Goal: Task Accomplishment & Management: Use online tool/utility

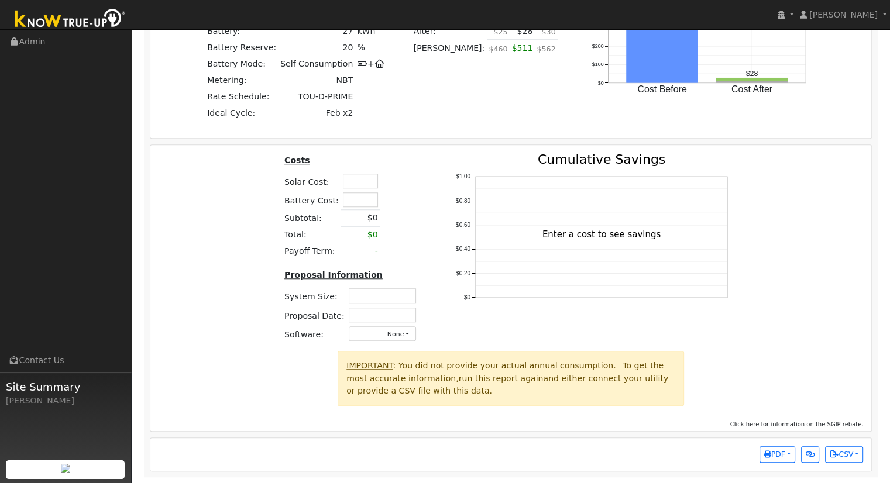
scroll to position [942, 0]
click at [348, 182] on input "text" at bounding box center [360, 181] width 35 height 15
click at [351, 178] on input "text" at bounding box center [360, 181] width 35 height 15
type input "$66,950"
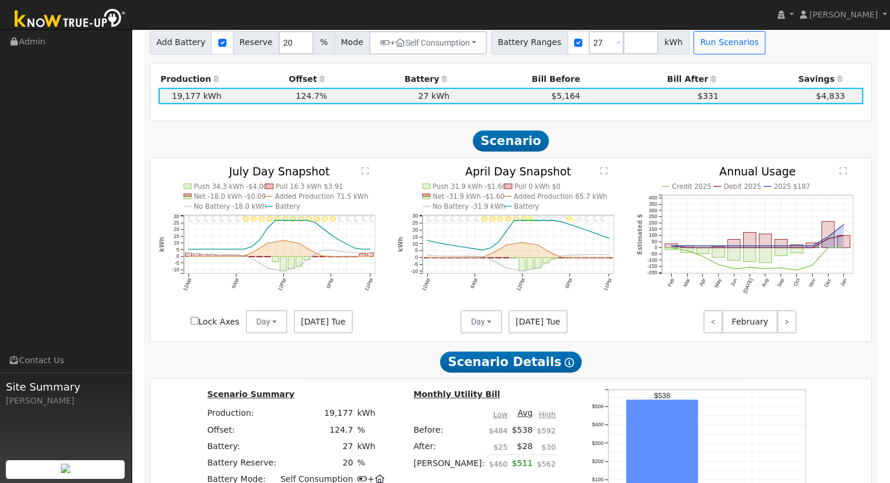
scroll to position [142, 0]
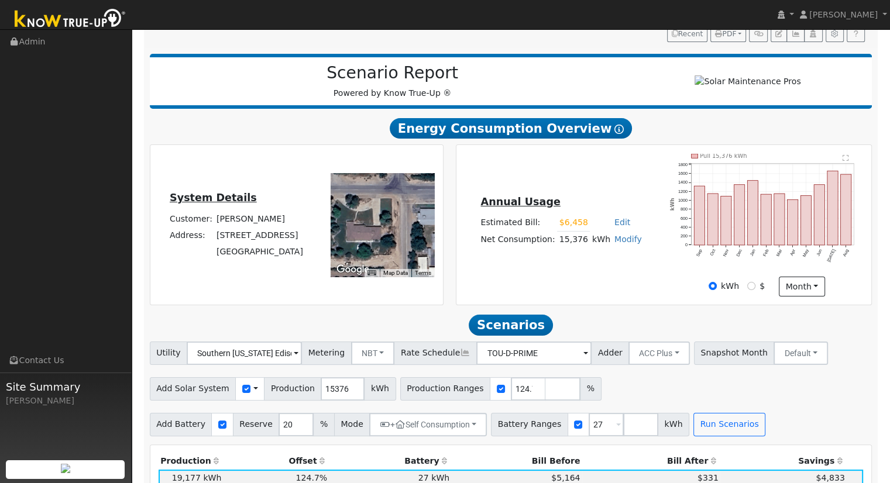
click at [610, 187] on div "Annual Usage Estimated Bill: $6,458 Edit Estimated Bill $ 6458 Annual Net Consu…" at bounding box center [663, 225] width 411 height 143
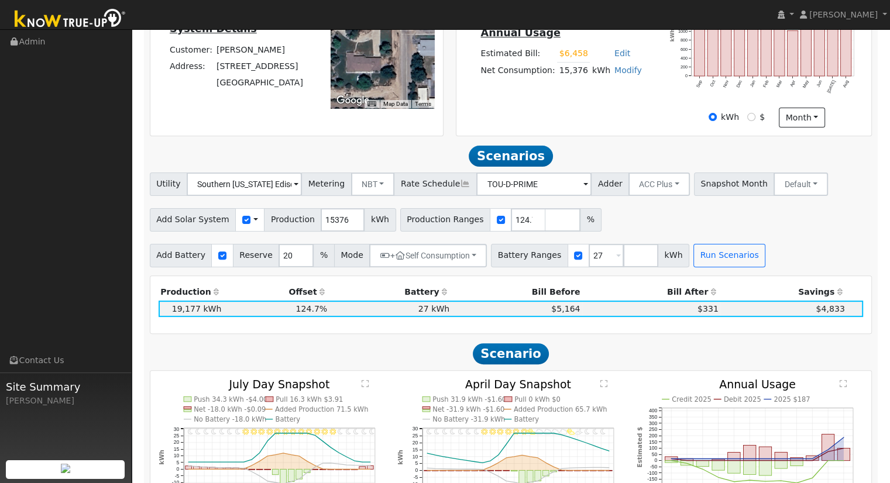
scroll to position [292, 0]
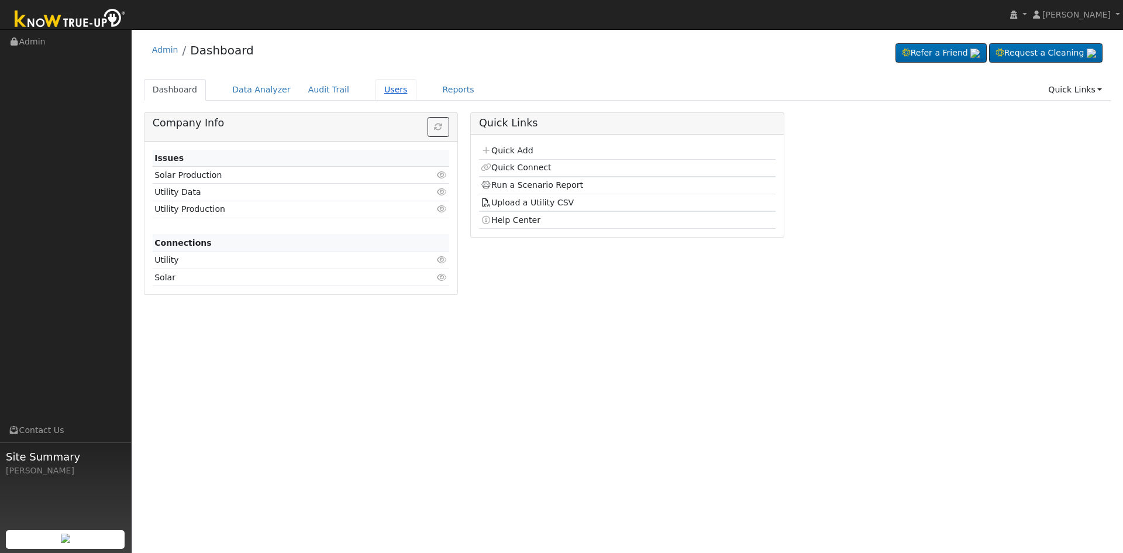
drag, startPoint x: 373, startPoint y: 88, endPoint x: 382, endPoint y: 98, distance: 13.7
click at [375, 88] on link "Users" at bounding box center [395, 90] width 41 height 22
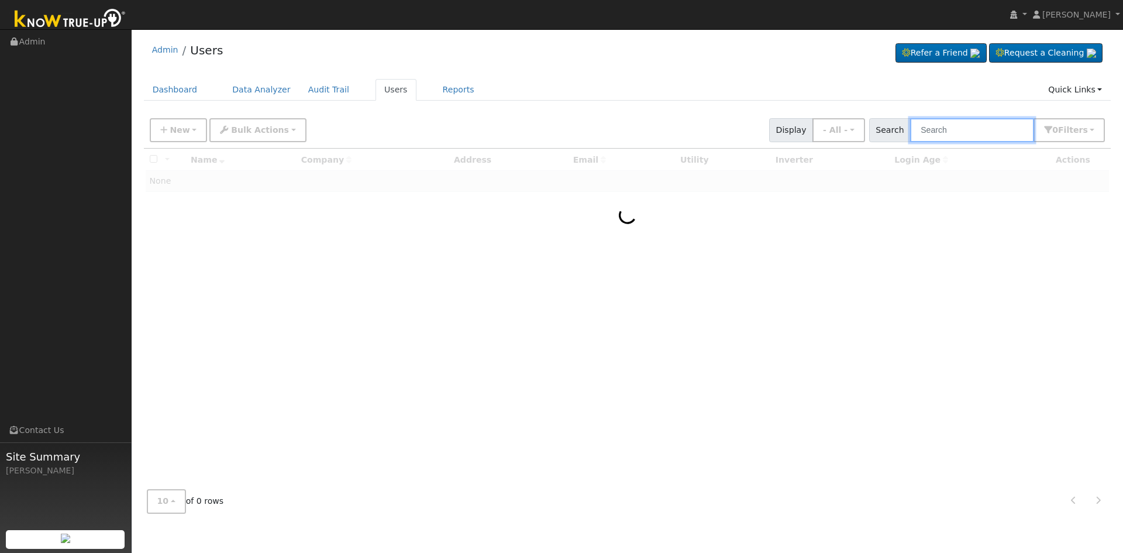
click at [958, 122] on input "text" at bounding box center [972, 130] width 124 height 24
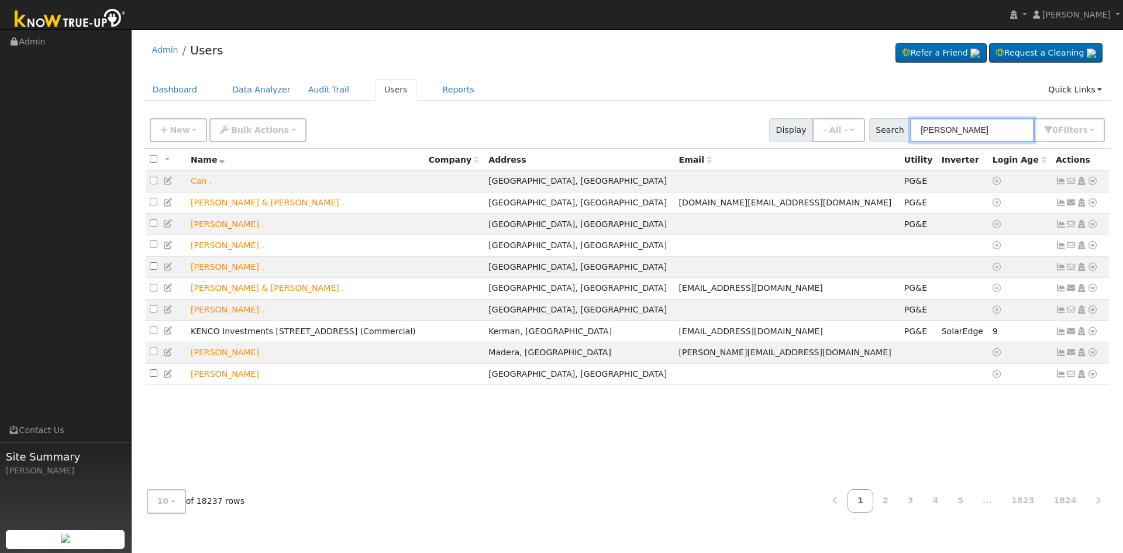
type input "andrew kisling"
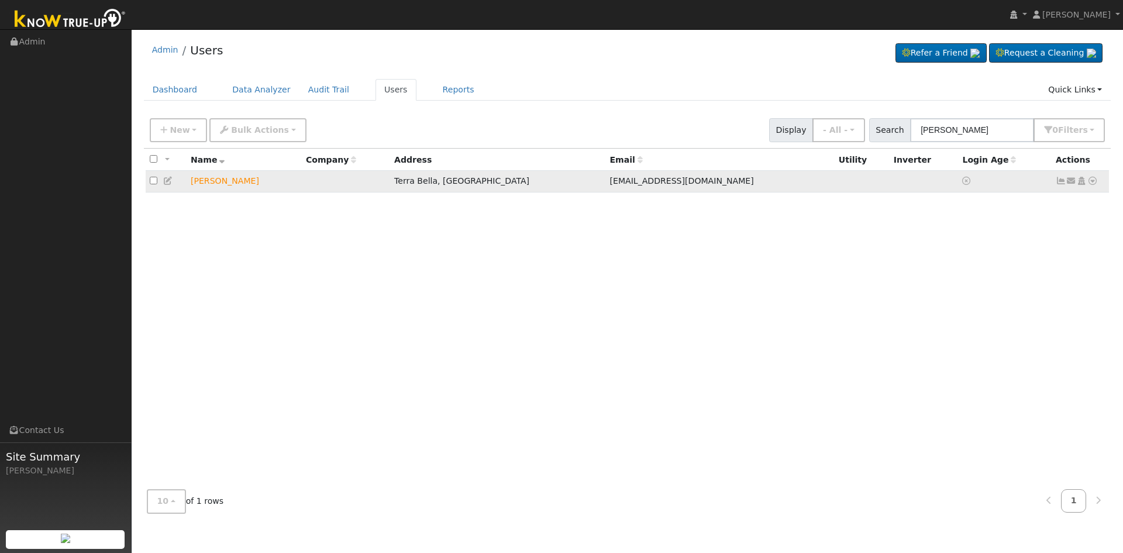
click at [1093, 184] on icon at bounding box center [1092, 181] width 11 height 8
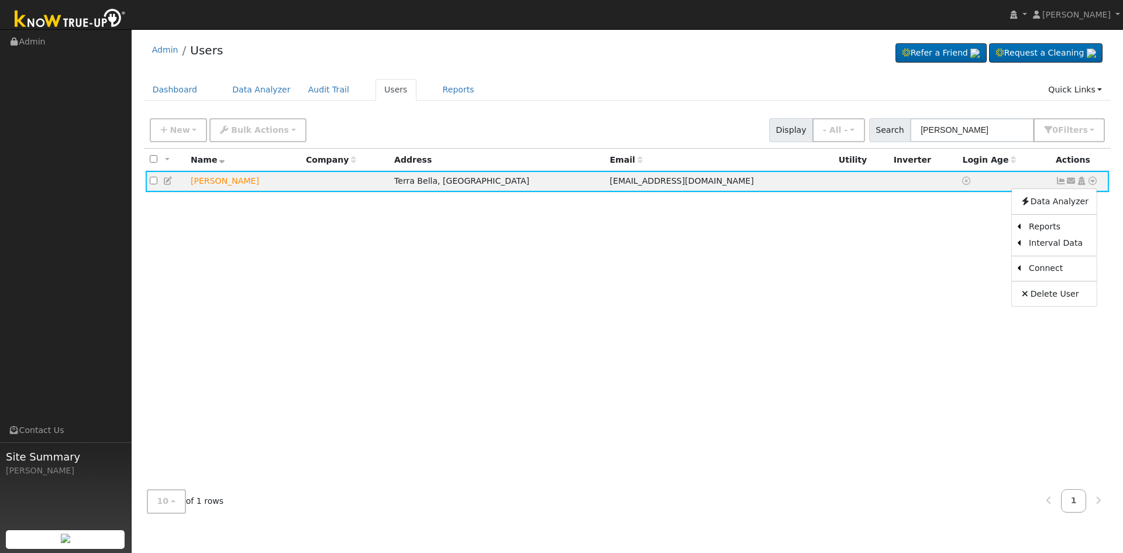
click at [693, 89] on ul "Dashboard Data Analyzer Audit Trail Users Reports Quick Links Quick Add Quick C…" at bounding box center [627, 90] width 967 height 22
